Goal: Task Accomplishment & Management: Manage account settings

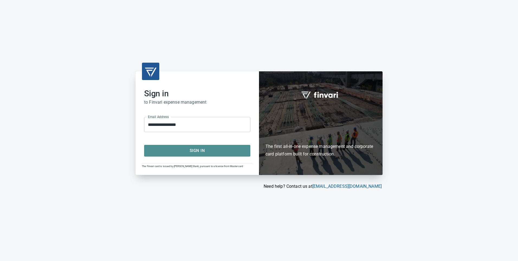
click at [197, 148] on span "Sign In" at bounding box center [197, 150] width 94 height 7
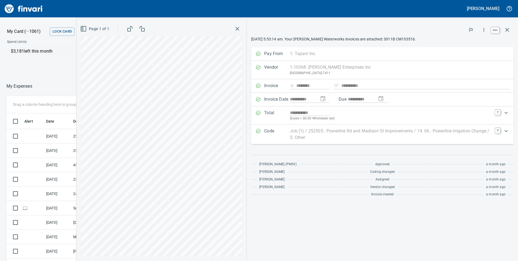
scroll to position [197, 357]
click at [509, 30] on icon "button" at bounding box center [507, 30] width 7 height 7
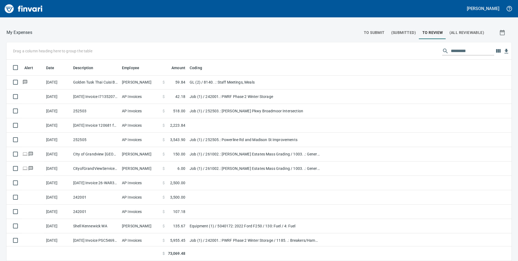
scroll to position [175, 0]
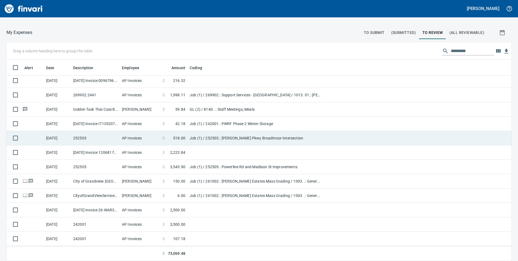
click at [223, 138] on td "Job (1) / 252503.: Sandifur Pkwy Broadmoor Intersection" at bounding box center [256, 138] width 136 height 14
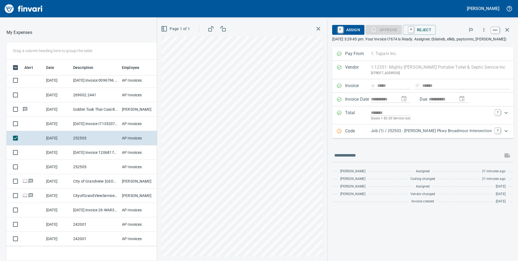
scroll to position [197, 357]
click at [509, 30] on icon "button" at bounding box center [507, 30] width 7 height 7
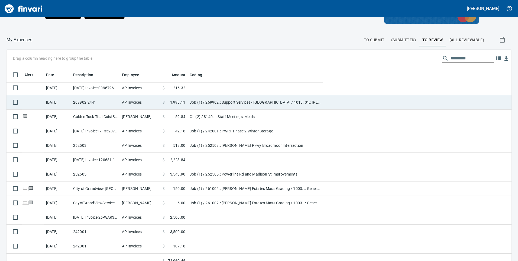
scroll to position [197, 493]
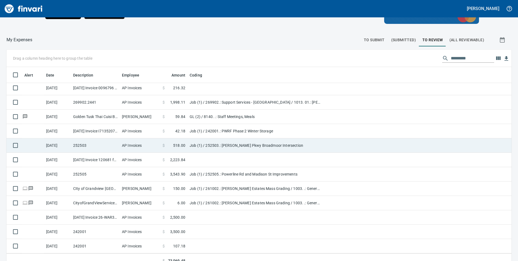
click at [222, 148] on td "Job (1) / 252503.: Sandifur Pkwy Broadmoor Intersection" at bounding box center [256, 145] width 136 height 14
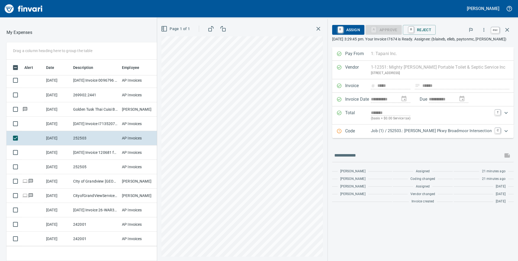
scroll to position [197, 357]
click at [508, 29] on icon "button" at bounding box center [507, 30] width 4 height 4
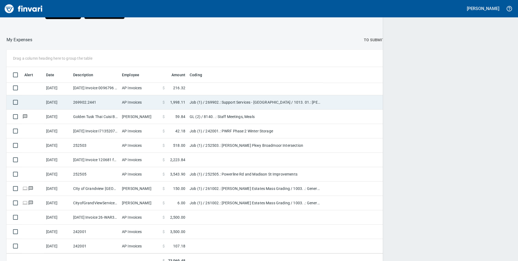
scroll to position [197, 493]
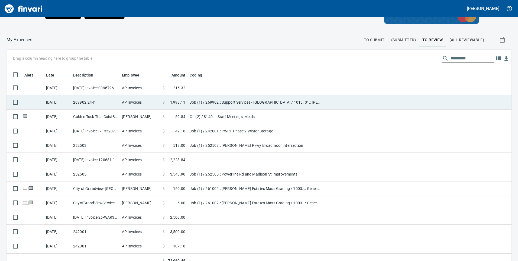
click at [205, 101] on td "Job (1) / 269902.: Support Services - Richland / 1013. 01.: Blaine Bellikka's H…" at bounding box center [256, 102] width 136 height 14
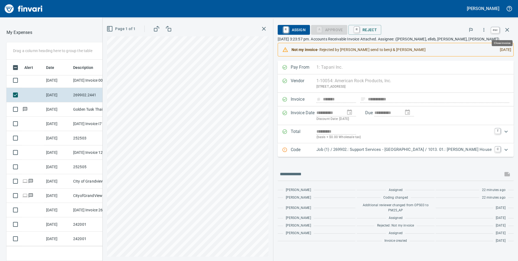
scroll to position [197, 357]
click at [508, 28] on icon "button" at bounding box center [507, 30] width 7 height 7
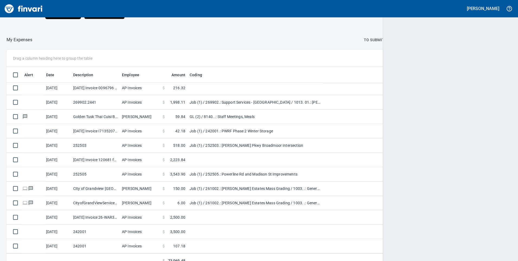
scroll to position [197, 490]
